Goal: Information Seeking & Learning: Learn about a topic

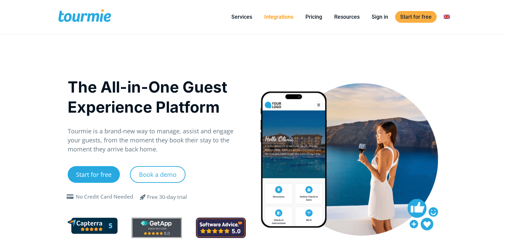
click at [282, 17] on link "Integrations" at bounding box center [278, 17] width 39 height 8
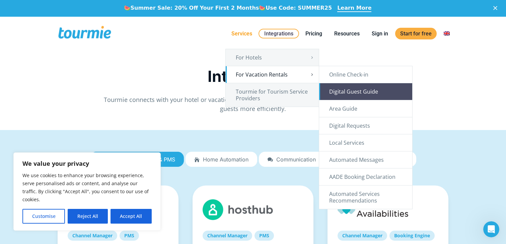
click at [369, 94] on link "Digital Guest Guide" at bounding box center [365, 91] width 93 height 17
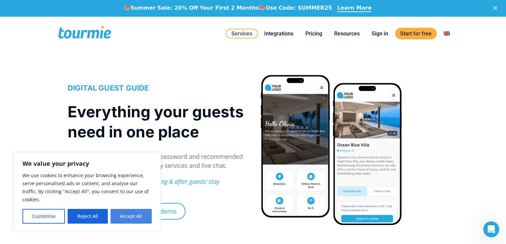
click at [121, 215] on button "Accept All" at bounding box center [130, 216] width 41 height 15
checkbox input "true"
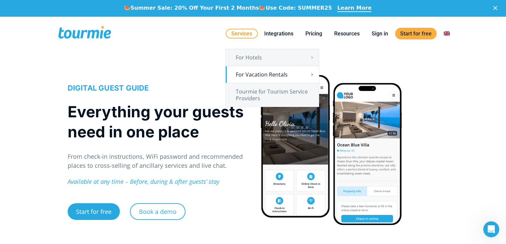
click at [241, 34] on link "Services" at bounding box center [242, 34] width 32 height 10
click at [256, 94] on link "Tourmie for Tourism Service Providers" at bounding box center [272, 94] width 93 height 23
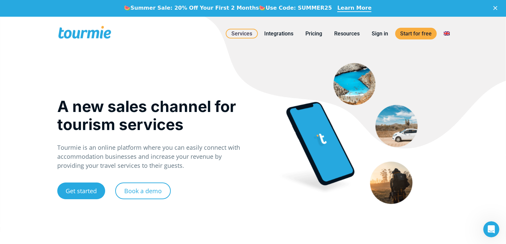
click at [97, 189] on link "Get started" at bounding box center [81, 191] width 48 height 17
